Goal: Check status: Check status

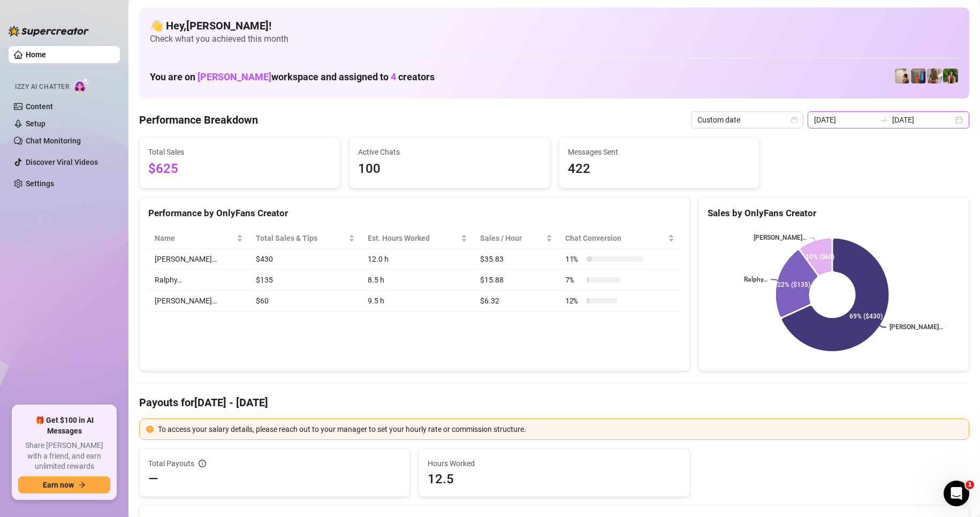
click at [892, 124] on input "[DATE]" at bounding box center [922, 120] width 61 height 12
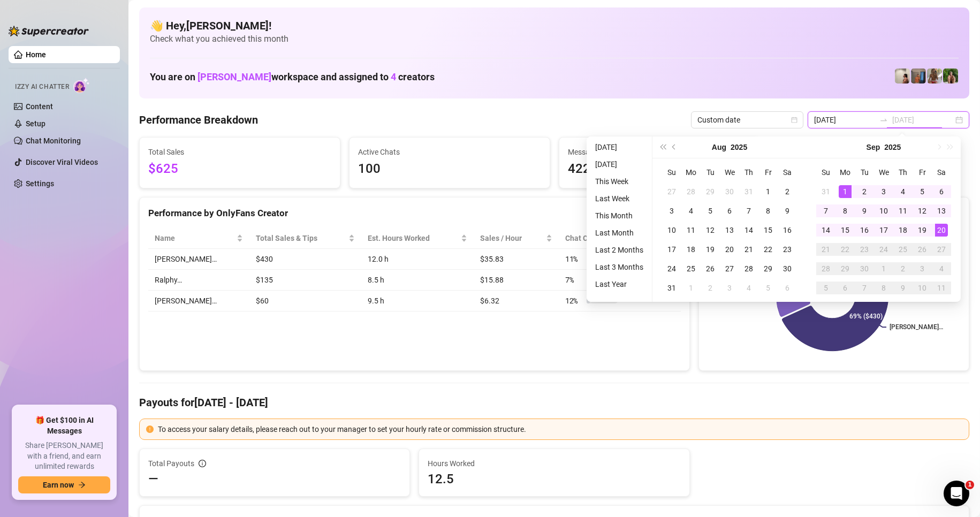
type input "[DATE]"
click at [840, 190] on div "1" at bounding box center [845, 191] width 13 height 13
type input "[DATE]"
drag, startPoint x: 940, startPoint y: 233, endPoint x: 933, endPoint y: 235, distance: 7.1
click at [941, 233] on div "20" at bounding box center [941, 230] width 13 height 13
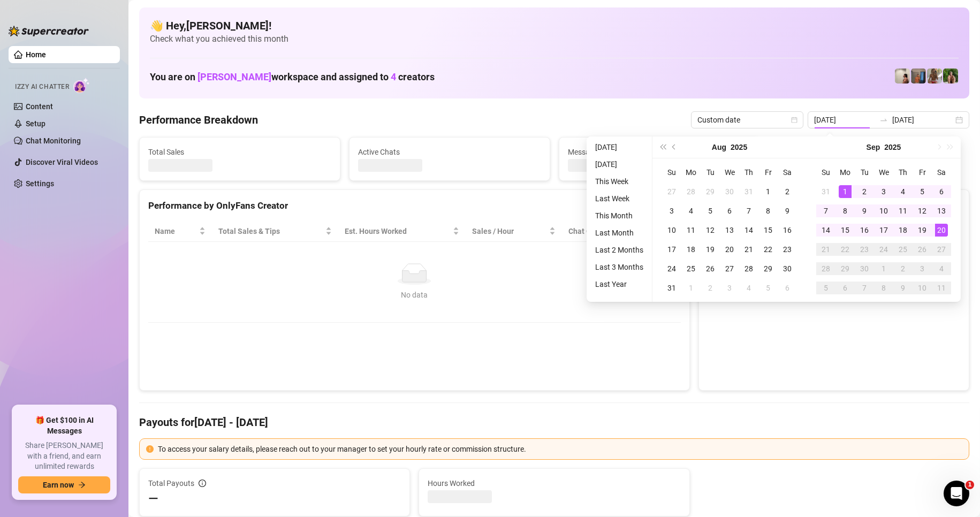
type input "[DATE]"
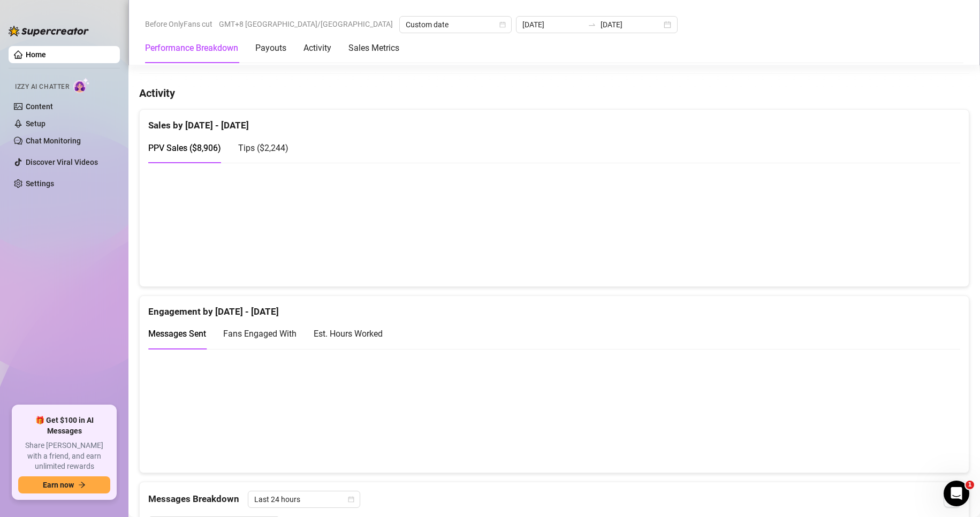
scroll to position [610, 0]
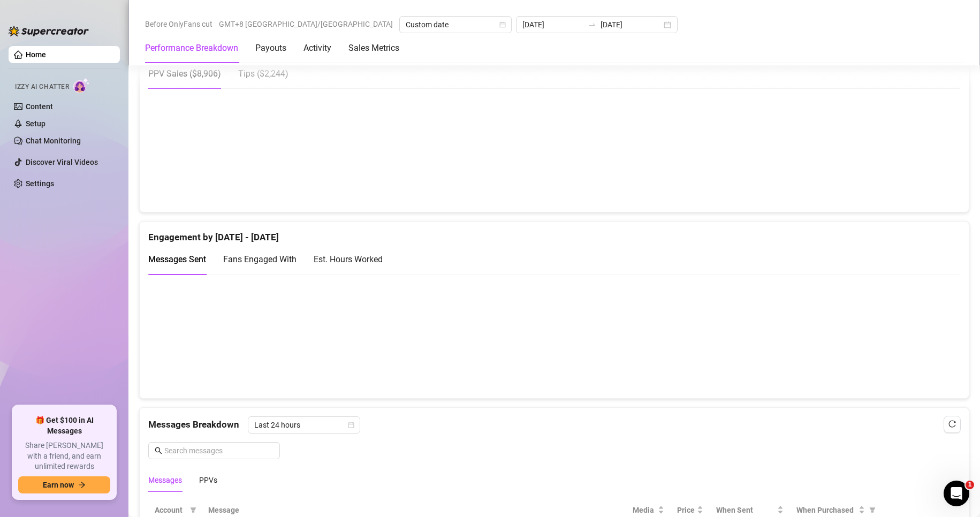
drag, startPoint x: 474, startPoint y: 448, endPoint x: 474, endPoint y: 440, distance: 7.5
click at [474, 445] on div "Messages Breakdown Last 24 hours Messages PPVs" at bounding box center [554, 453] width 812 height 75
click at [493, 439] on div "Messages Breakdown Last 24 hours Messages PPVs" at bounding box center [554, 453] width 812 height 75
click at [474, 443] on div "Messages Breakdown Last 24 hours Messages PPVs" at bounding box center [554, 453] width 812 height 75
click at [475, 443] on div "Messages Breakdown Last 24 hours Messages PPVs" at bounding box center [554, 453] width 812 height 75
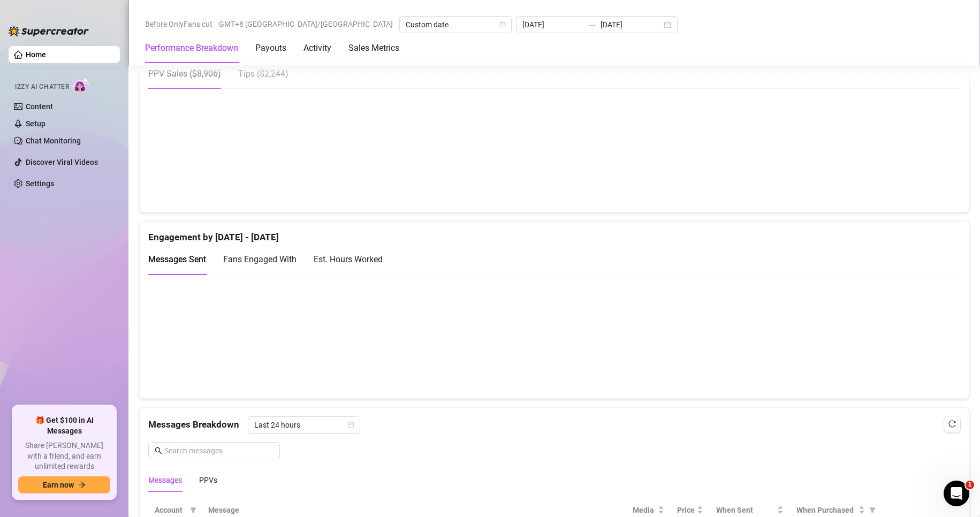
click at [484, 426] on div "Messages Breakdown Last 24 hours" at bounding box center [554, 424] width 812 height 17
click at [488, 436] on div "Messages Breakdown Last 24 hours Messages PPVs" at bounding box center [554, 453] width 812 height 75
click at [648, 444] on div "Messages Breakdown Last 24 hours Messages PPVs" at bounding box center [554, 453] width 812 height 75
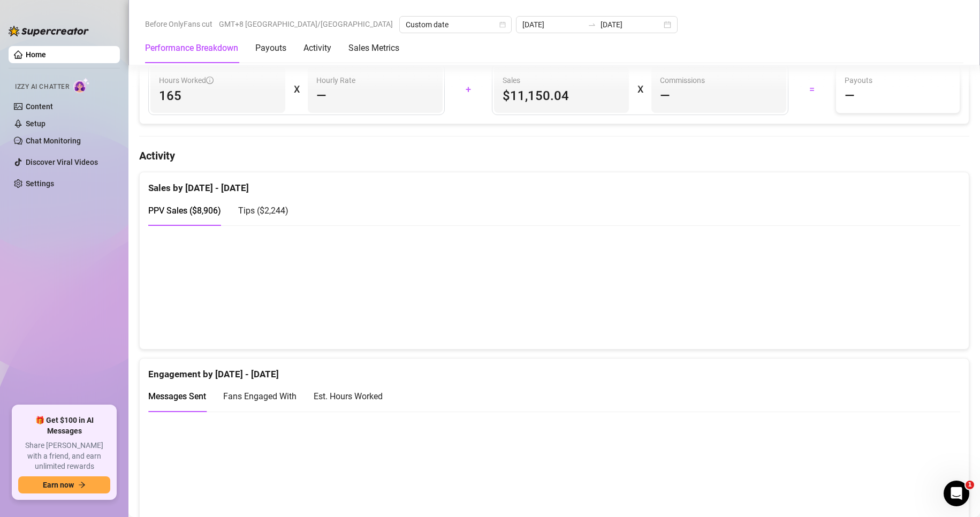
scroll to position [557, 0]
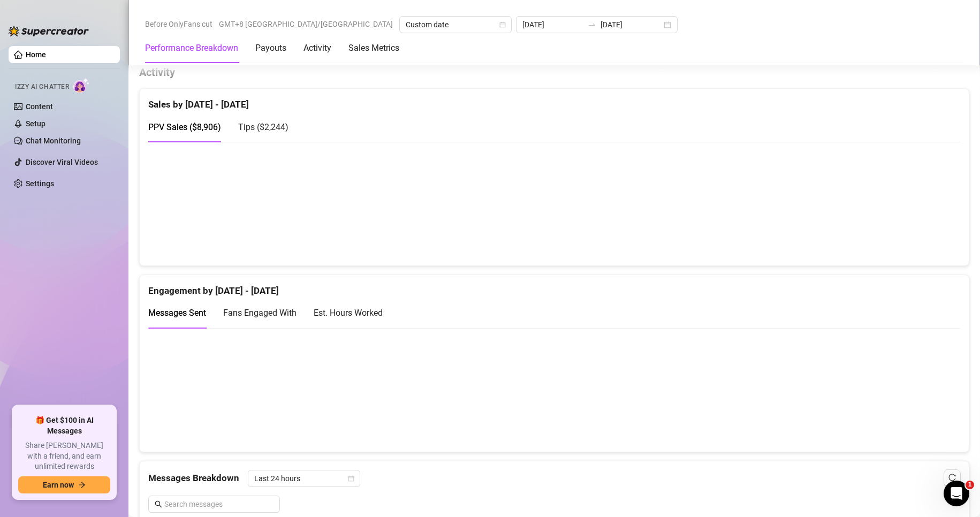
click at [747, 300] on div "Messages Sent Fans Engaged With Est. Hours Worked" at bounding box center [554, 313] width 812 height 31
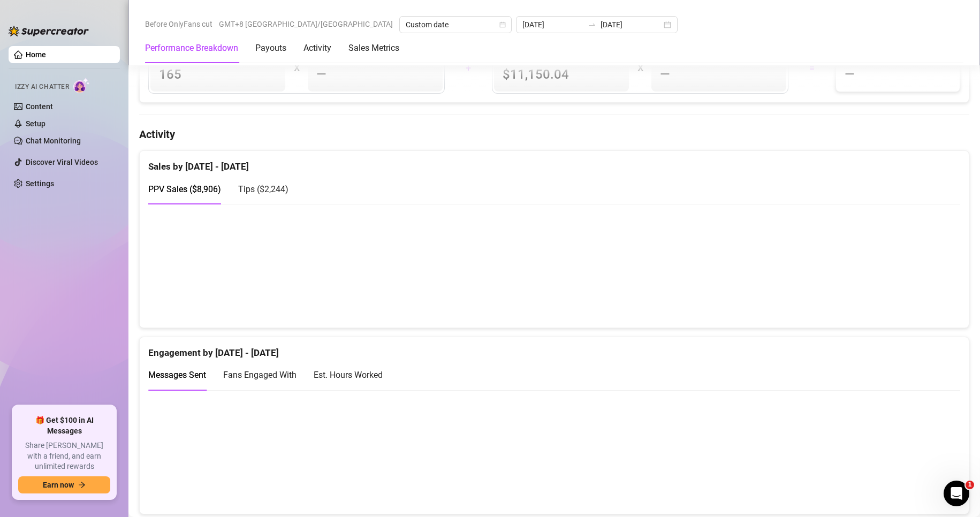
scroll to position [450, 0]
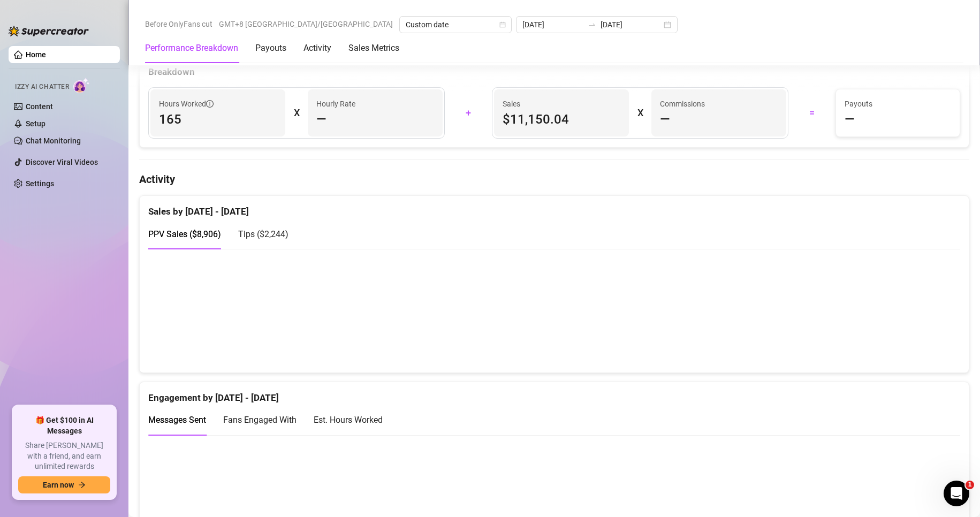
click at [606, 389] on div "Engagement by [DATE] - [DATE]" at bounding box center [554, 393] width 812 height 23
click at [609, 386] on div "Engagement by [DATE] - [DATE]" at bounding box center [554, 393] width 812 height 23
click at [657, 420] on div "Messages Sent Fans Engaged With Est. Hours Worked" at bounding box center [554, 420] width 812 height 31
click at [445, 382] on div "Engagement by [DATE] - [DATE]" at bounding box center [554, 393] width 812 height 23
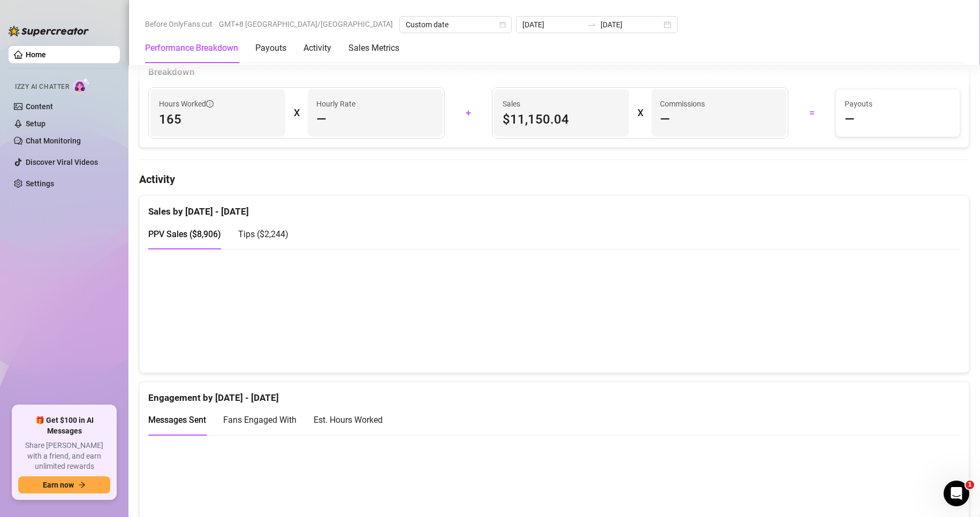
click at [545, 382] on div "Engagement by [DATE] - [DATE] Messages Sent Fans Engaged With Est. Hours Worked" at bounding box center [554, 471] width 830 height 178
click at [513, 393] on div "Engagement by [DATE] - [DATE]" at bounding box center [554, 393] width 812 height 23
click at [591, 220] on div "PPV Sales ( $8,906 ) Tips ( $2,244 )" at bounding box center [554, 234] width 812 height 31
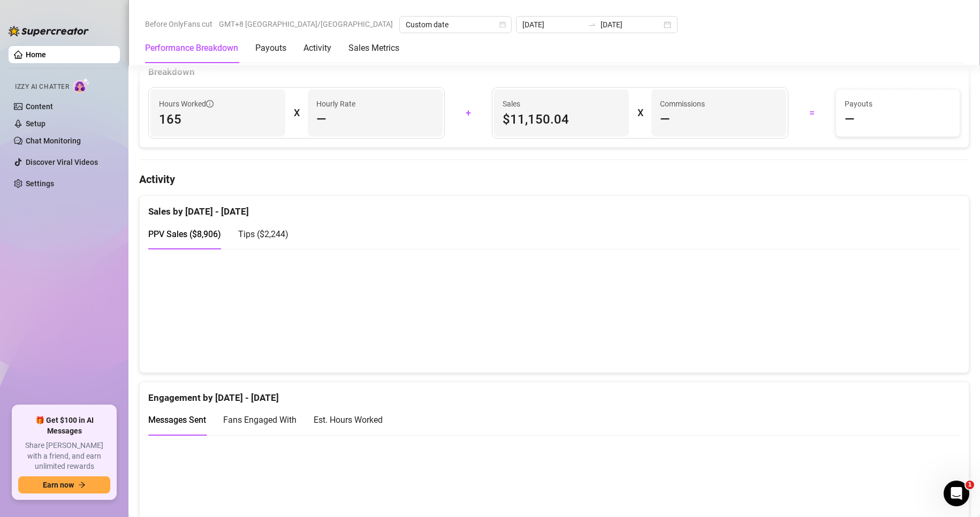
click at [580, 224] on div "PPV Sales ( $8,906 ) Tips ( $2,244 )" at bounding box center [554, 234] width 812 height 31
click at [698, 363] on canvas at bounding box center [549, 310] width 803 height 107
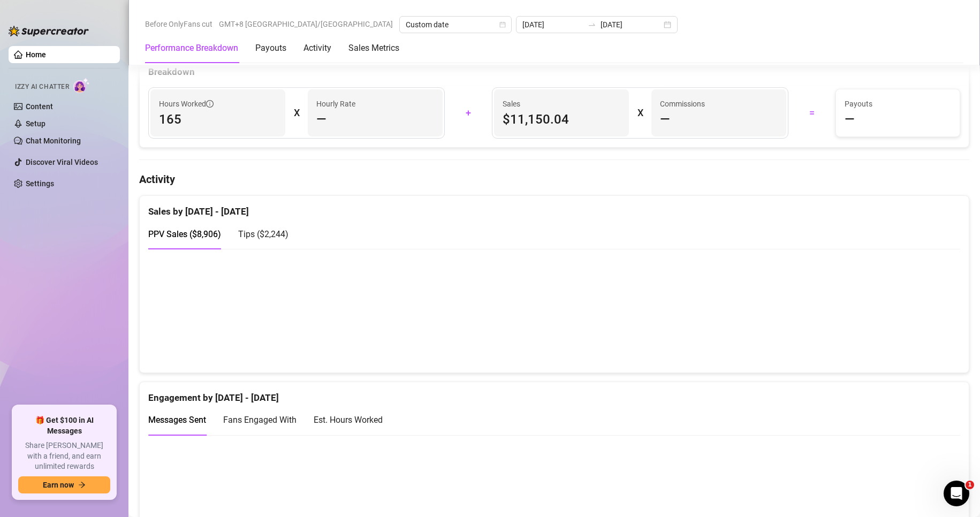
click at [86, 333] on ul "Home Izzy AI Chatter Content Setup Chat Monitoring Discover Viral Videos Settin…" at bounding box center [64, 222] width 111 height 360
click at [69, 323] on ul "Home Izzy AI Chatter Content Setup Chat Monitoring Discover Viral Videos Settin…" at bounding box center [64, 222] width 111 height 360
click at [67, 320] on ul "Home Izzy AI Chatter Content Setup Chat Monitoring Discover Viral Videos Settin…" at bounding box center [64, 222] width 111 height 360
click at [73, 320] on ul "Home Izzy AI Chatter Content Setup Chat Monitoring Discover Viral Videos Settin…" at bounding box center [64, 222] width 111 height 360
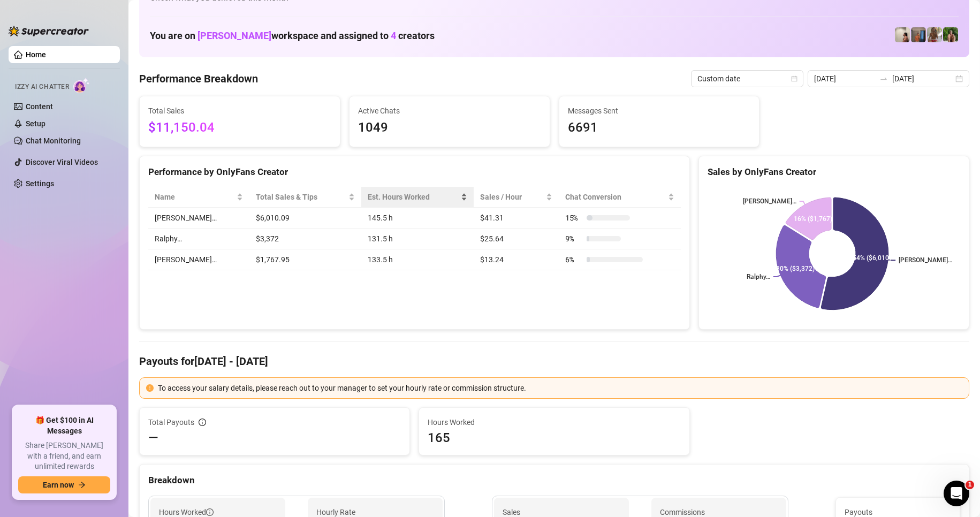
scroll to position [0, 0]
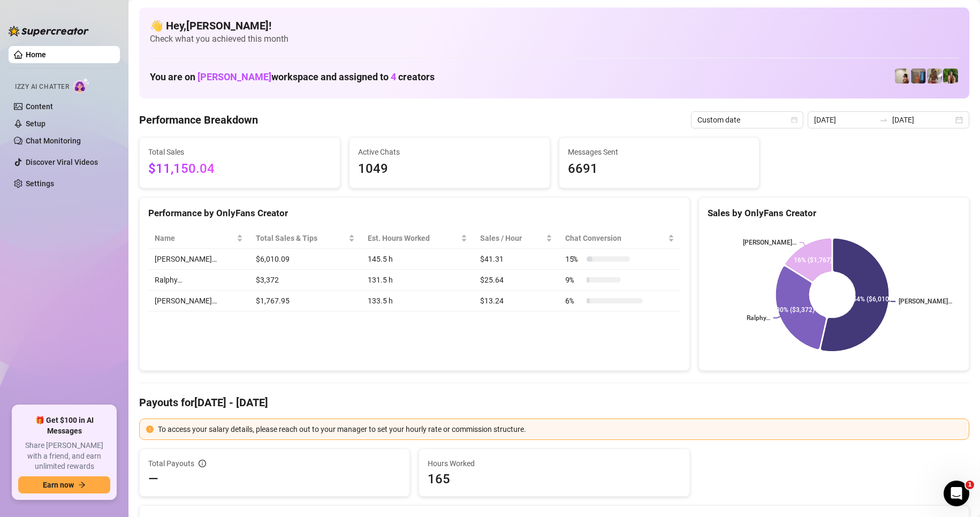
drag, startPoint x: 555, startPoint y: 339, endPoint x: 536, endPoint y: 328, distance: 22.0
click at [555, 339] on div "Performance by OnlyFans Creator Name Total Sales & Tips Est. Hours Worked Sales…" at bounding box center [414, 284] width 551 height 174
click at [288, 323] on div "Performance by OnlyFans Creator Name Total Sales & Tips Est. Hours Worked Sales…" at bounding box center [414, 284] width 551 height 174
click at [888, 119] on div at bounding box center [883, 120] width 17 height 9
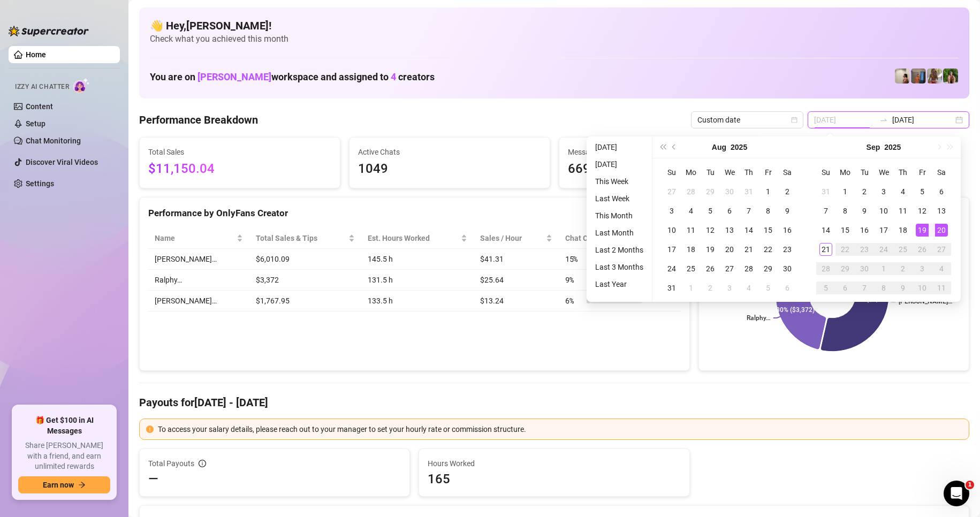
type input "[DATE]"
click at [940, 232] on div "20" at bounding box center [941, 230] width 13 height 13
click at [941, 231] on div "20" at bounding box center [941, 230] width 13 height 13
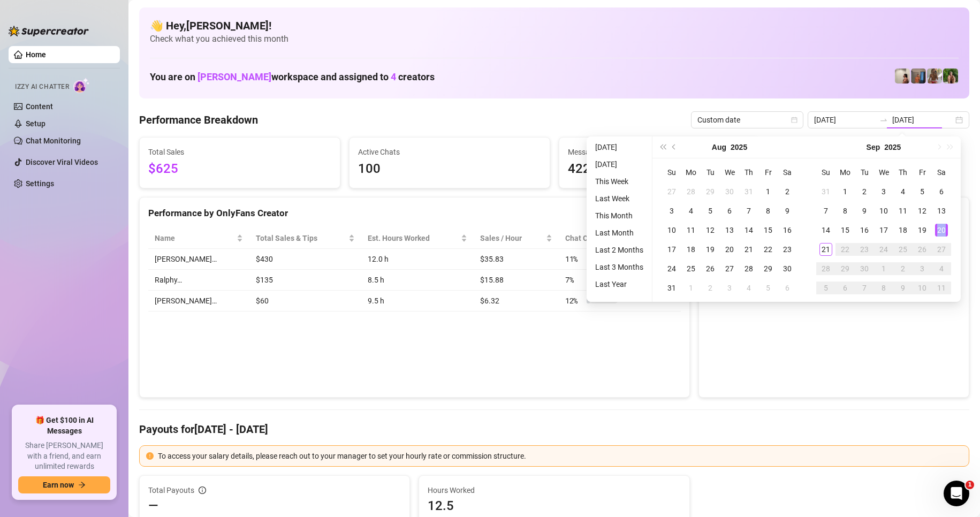
type input "[DATE]"
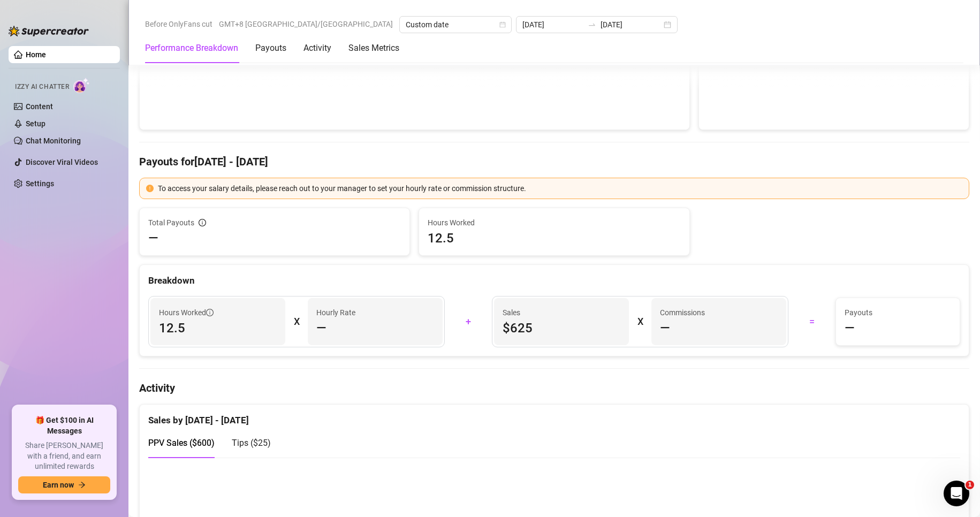
scroll to position [107, 0]
